Goal: Task Accomplishment & Management: Use online tool/utility

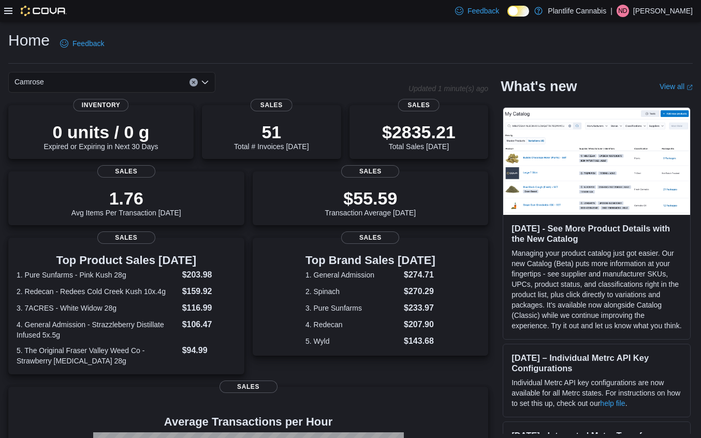
click at [8, 12] on icon at bounding box center [8, 11] width 8 height 8
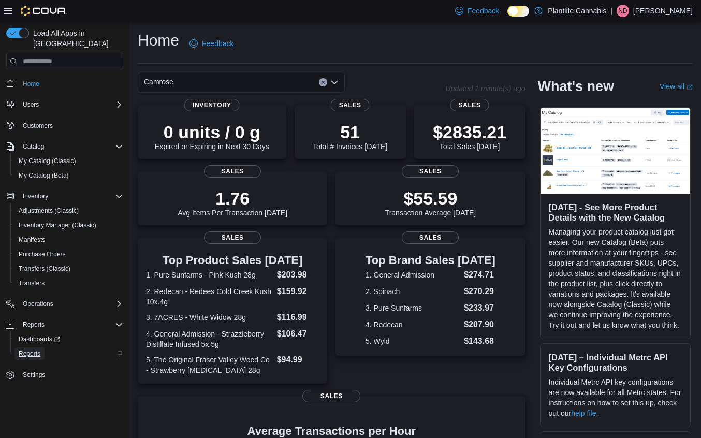
click at [26, 349] on span "Reports" at bounding box center [30, 353] width 22 height 8
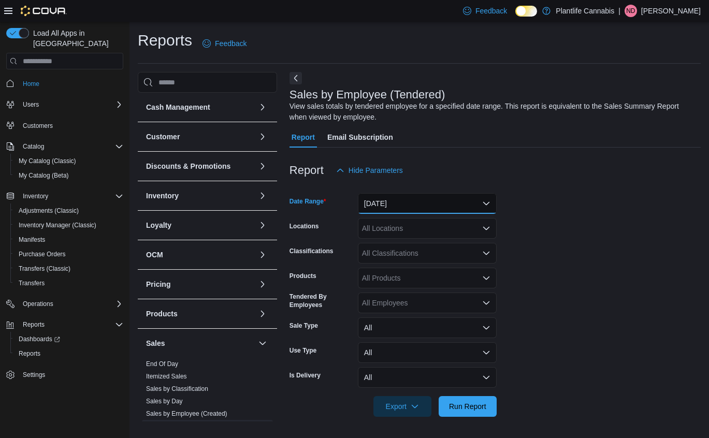
click at [429, 213] on button "[DATE]" at bounding box center [427, 203] width 139 height 21
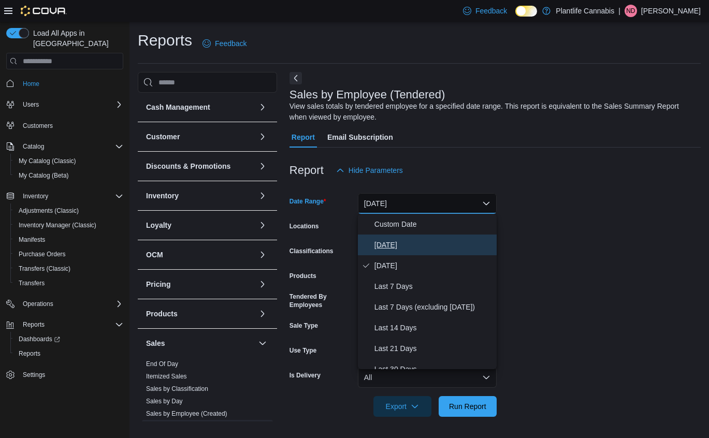
click at [418, 237] on button "[DATE]" at bounding box center [427, 244] width 139 height 21
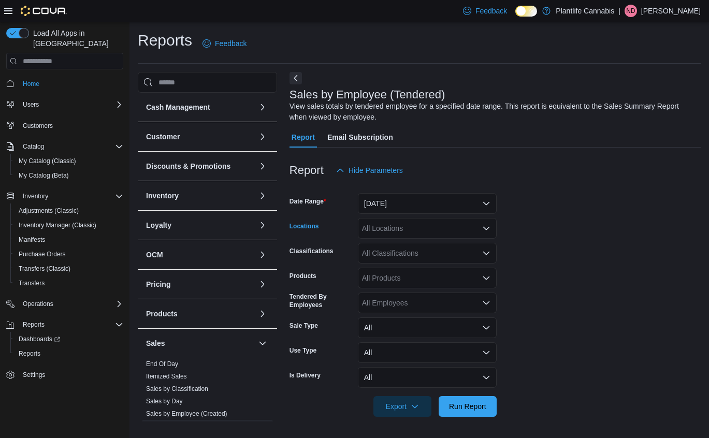
click at [418, 231] on div "All Locations" at bounding box center [427, 228] width 139 height 21
type input "*"
type input "***"
click at [428, 245] on div "Camrose" at bounding box center [427, 246] width 126 height 10
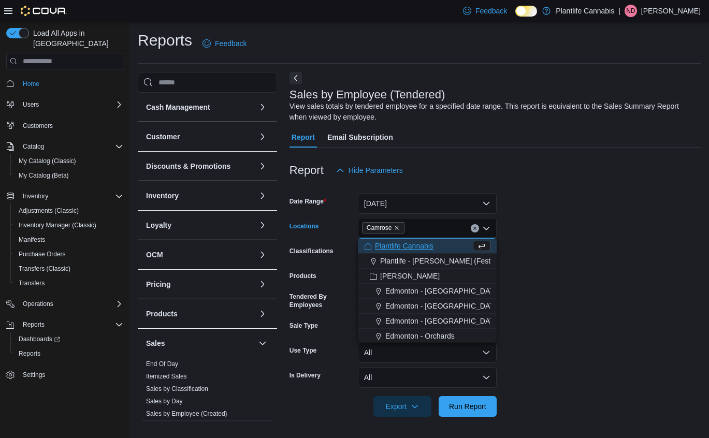
click at [603, 288] on form "Date Range [DATE] Locations Camrose Combo box. Selected. [GEOGRAPHIC_DATA]. Pre…" at bounding box center [494, 299] width 411 height 236
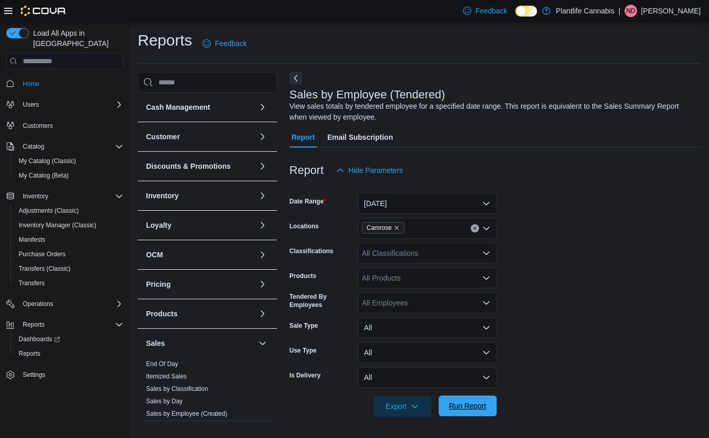
click at [472, 412] on span "Run Report" at bounding box center [468, 405] width 46 height 21
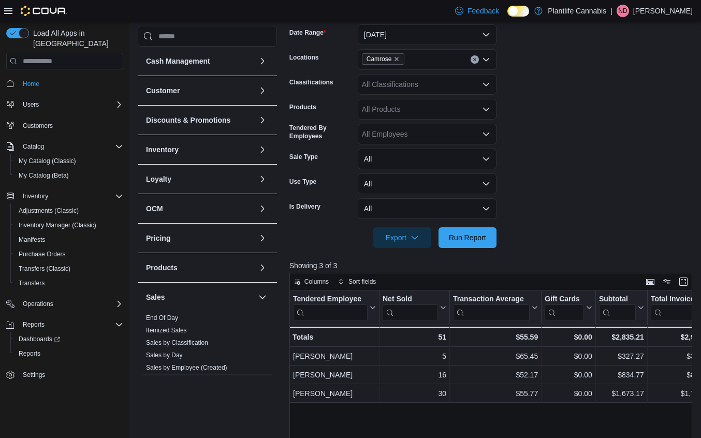
scroll to position [141, 0]
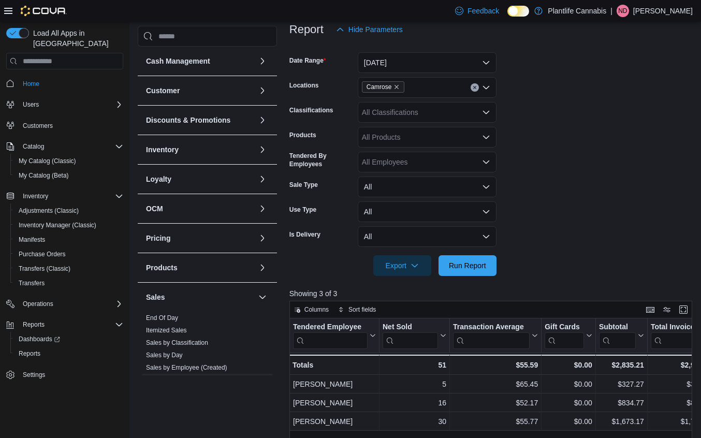
click at [408, 110] on div "All Classifications" at bounding box center [427, 112] width 139 height 21
type input "**"
click at [418, 133] on span "Accessory Group" at bounding box center [407, 130] width 55 height 10
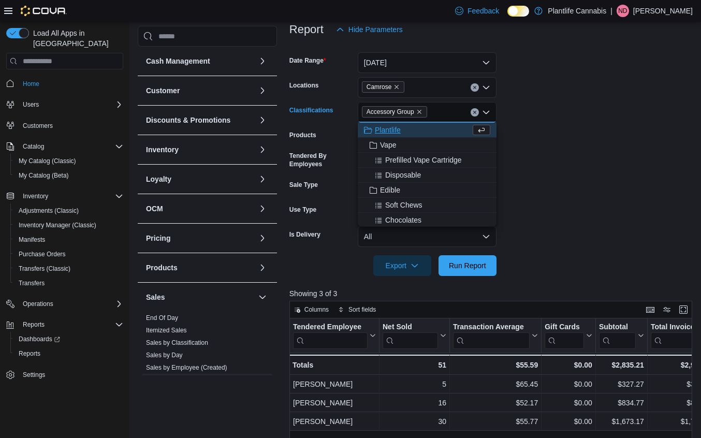
click at [647, 132] on form "Date Range [DATE] Locations Camrose Classifications Accessory Group Combo box. …" at bounding box center [492, 158] width 407 height 236
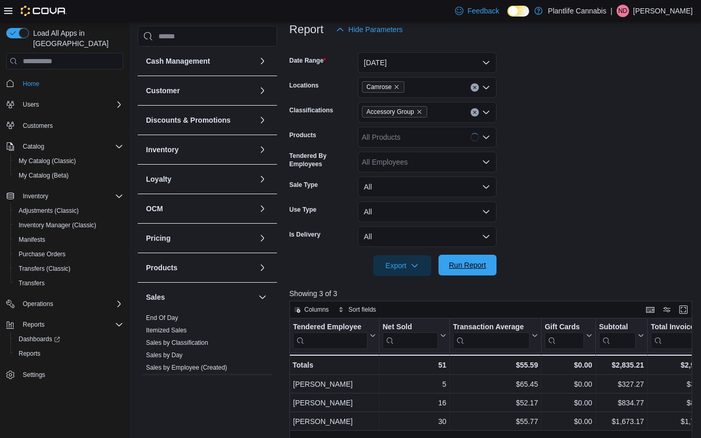
click at [449, 270] on span "Run Report" at bounding box center [467, 265] width 37 height 10
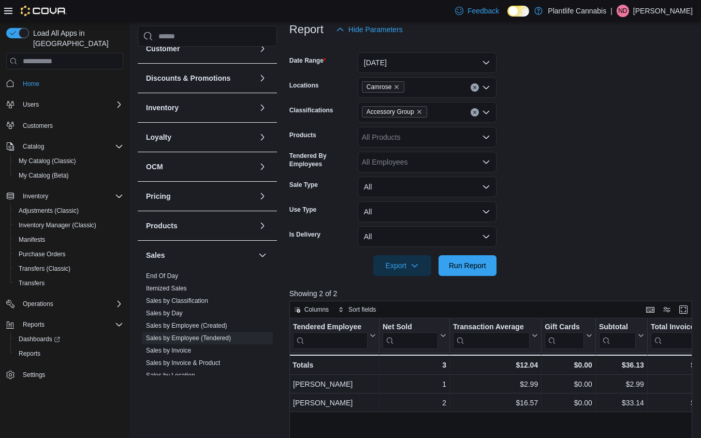
scroll to position [91, 0]
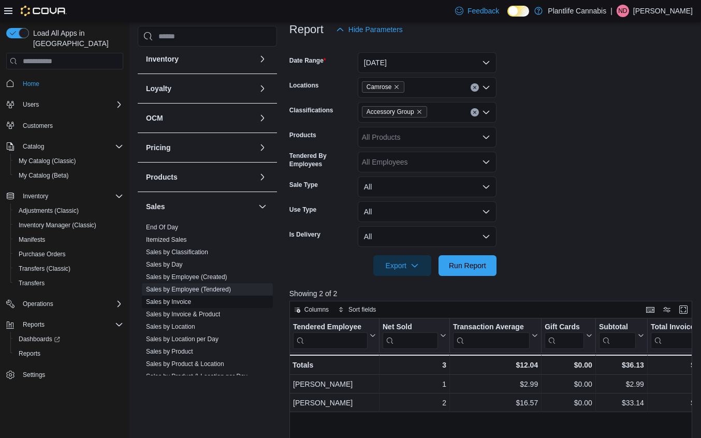
click at [188, 298] on link "Sales by Invoice" at bounding box center [168, 301] width 45 height 7
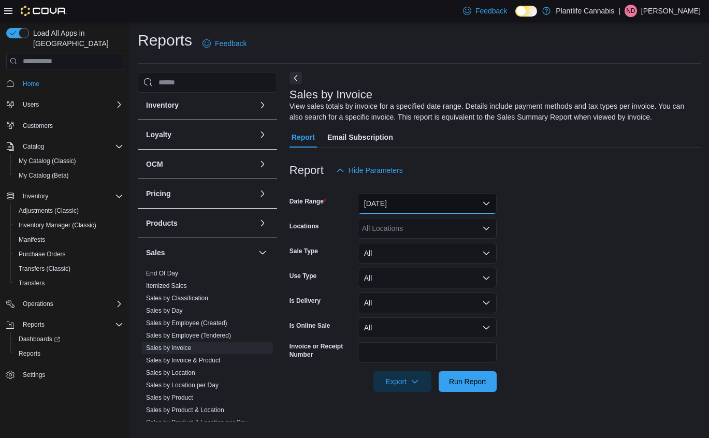
click at [392, 198] on button "[DATE]" at bounding box center [427, 203] width 139 height 21
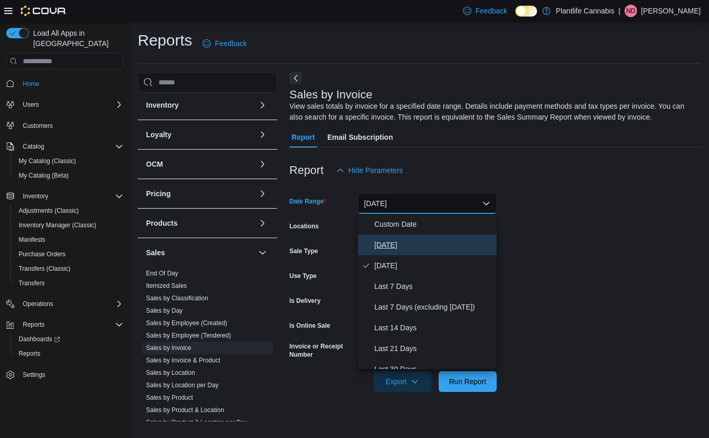
click at [397, 240] on span "[DATE]" at bounding box center [433, 245] width 118 height 12
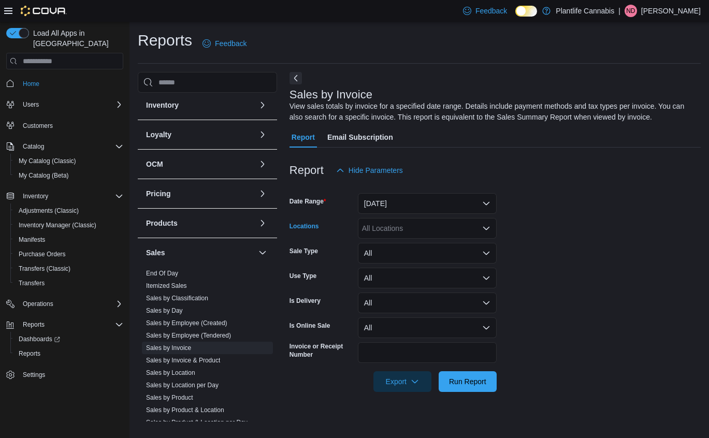
click at [399, 227] on div "All Locations" at bounding box center [427, 228] width 139 height 21
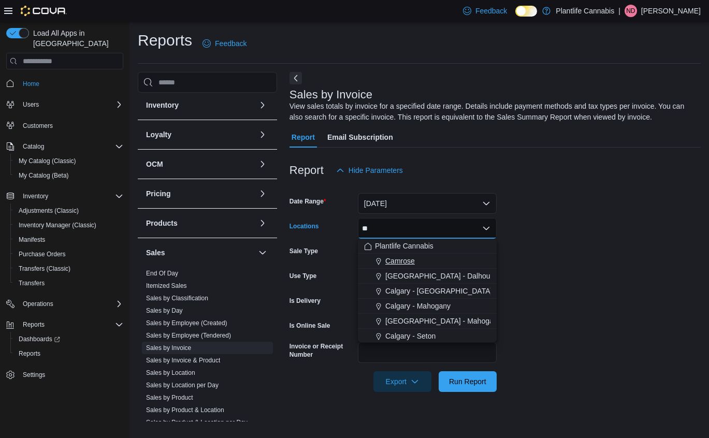
type input "**"
click at [391, 256] on span "Camrose" at bounding box center [400, 261] width 30 height 10
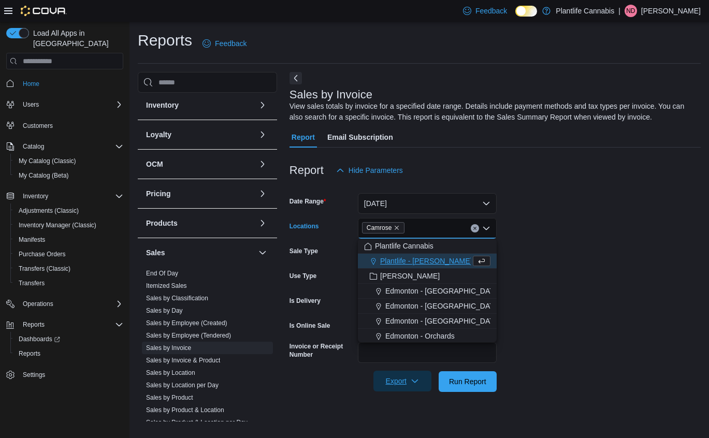
click at [396, 379] on span "Export" at bounding box center [402, 381] width 46 height 21
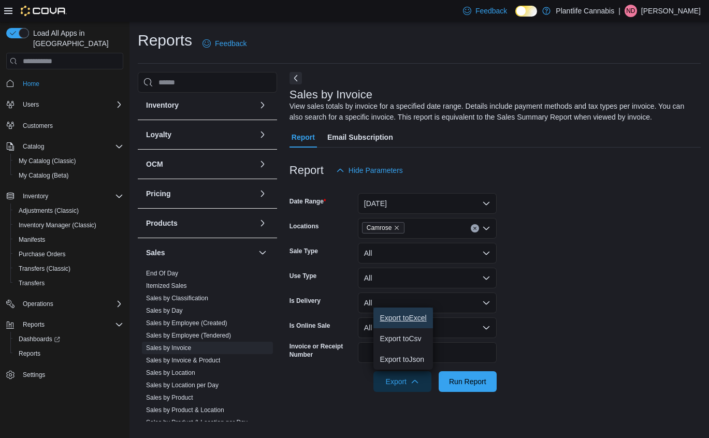
click at [396, 318] on span "Export to Excel" at bounding box center [402, 318] width 47 height 8
click at [205, 336] on link "Sales by Employee (Tendered)" at bounding box center [188, 335] width 85 height 7
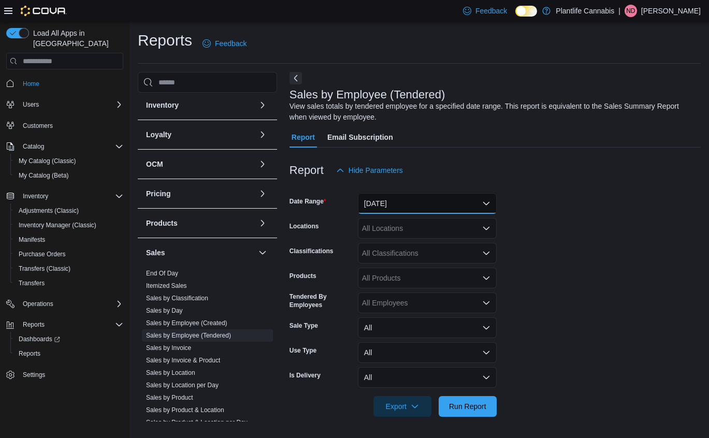
click at [442, 202] on button "[DATE]" at bounding box center [427, 203] width 139 height 21
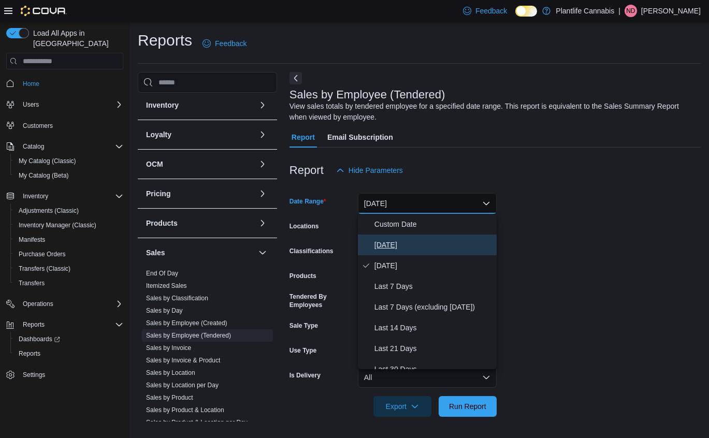
click at [415, 243] on span "[DATE]" at bounding box center [433, 245] width 118 height 12
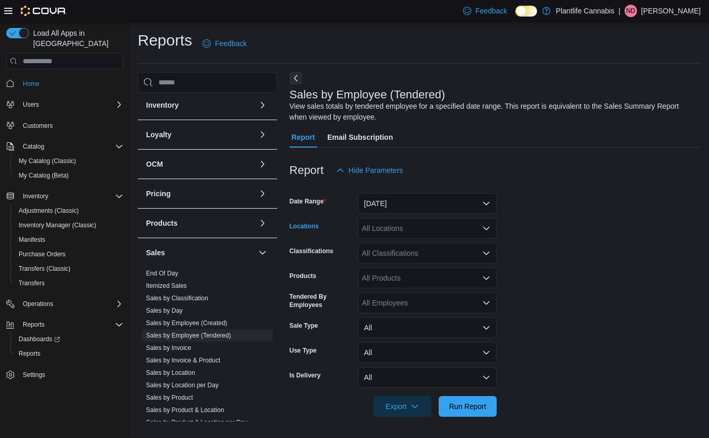
click at [421, 227] on div "All Locations" at bounding box center [427, 228] width 139 height 21
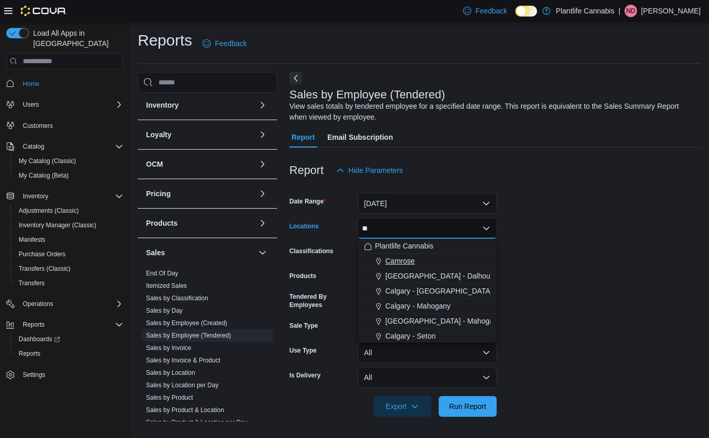
type input "**"
click at [406, 258] on span "Camrose" at bounding box center [400, 261] width 30 height 10
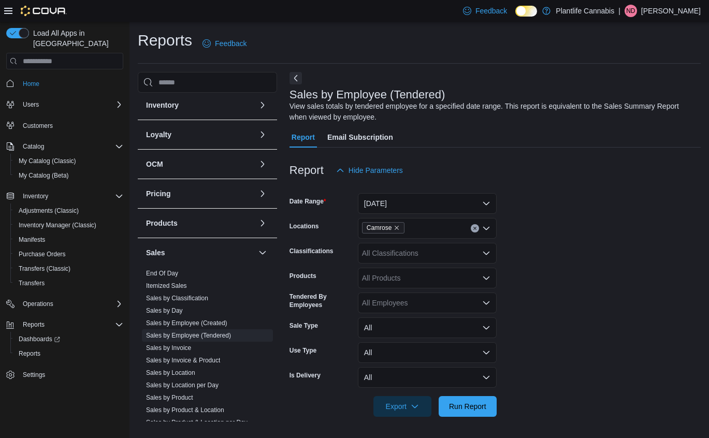
click at [603, 245] on form "Date Range [DATE] Locations Camrose Classifications All Classifications Product…" at bounding box center [494, 299] width 411 height 236
click at [443, 256] on div "All Classifications" at bounding box center [427, 253] width 139 height 21
type input "**"
click at [427, 268] on span "Accessory Group" at bounding box center [407, 271] width 55 height 10
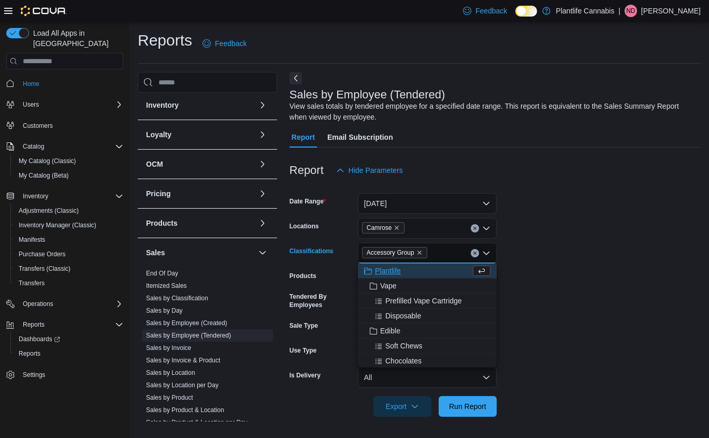
click at [626, 311] on form "Date Range [DATE] Locations Camrose Classifications Accessory Group Combo box. …" at bounding box center [494, 299] width 411 height 236
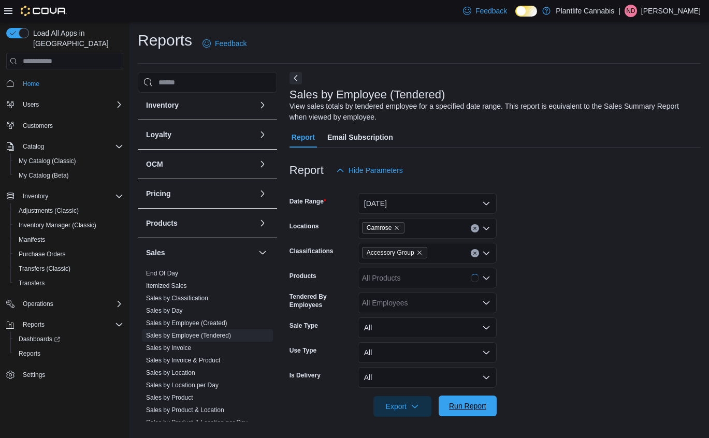
click at [488, 402] on span "Run Report" at bounding box center [468, 405] width 46 height 21
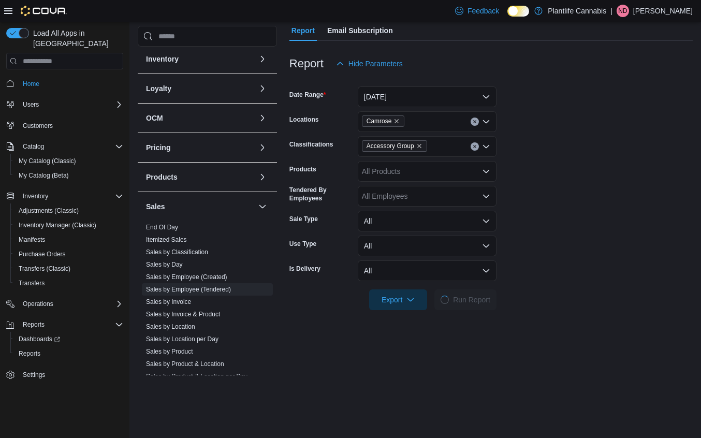
scroll to position [202, 0]
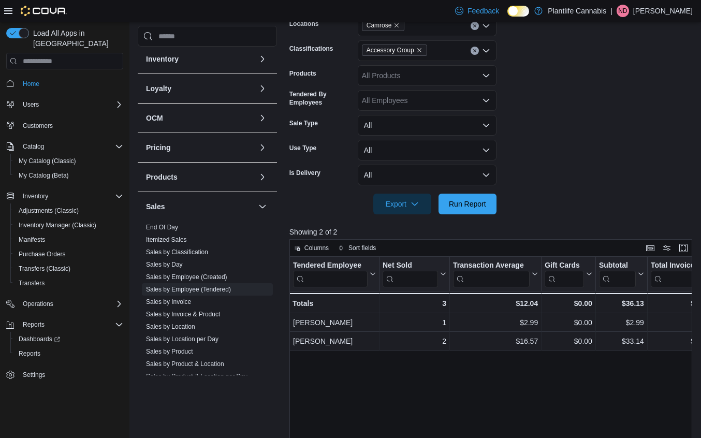
click at [469, 53] on div "Accessory Group" at bounding box center [427, 50] width 139 height 21
click at [470, 53] on div "Accessory Group" at bounding box center [427, 50] width 139 height 21
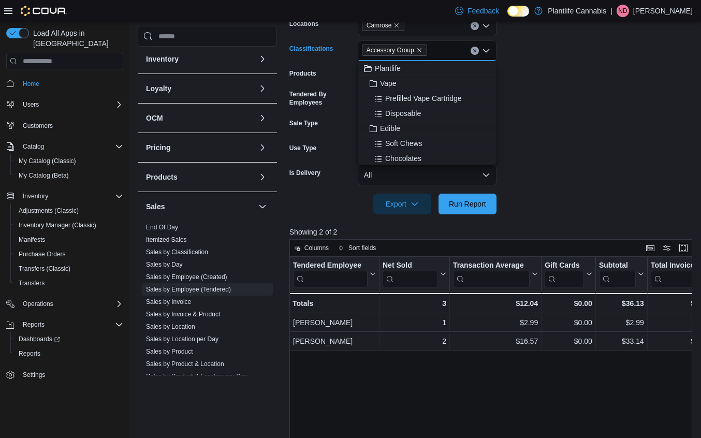
click at [472, 53] on button "Clear input" at bounding box center [475, 51] width 8 height 8
click at [579, 85] on form "Date Range [DATE] Locations Camrose Classifications All Classifications Combo b…" at bounding box center [492, 96] width 407 height 236
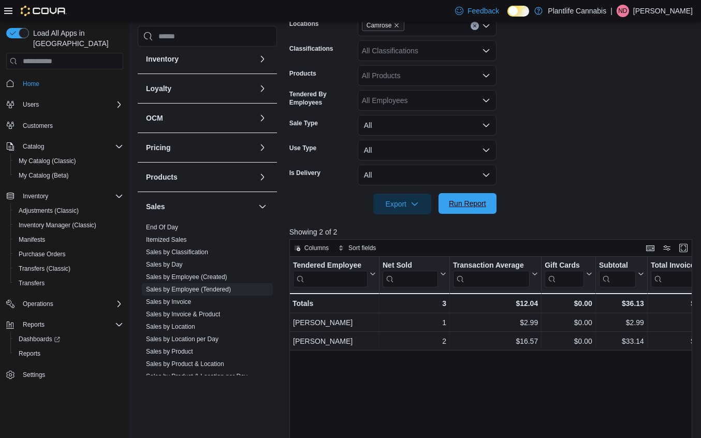
click at [485, 202] on span "Run Report" at bounding box center [467, 203] width 37 height 10
